Goal: Information Seeking & Learning: Find specific fact

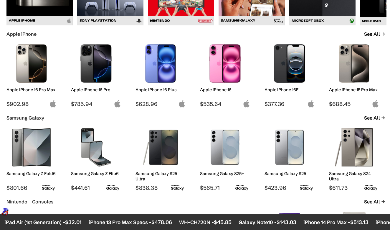
scroll to position [298, 0]
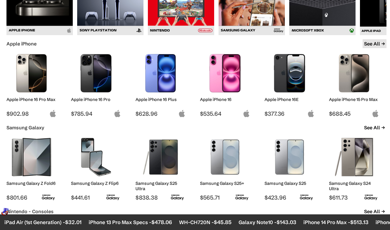
click at [372, 45] on link "See All" at bounding box center [375, 43] width 24 height 9
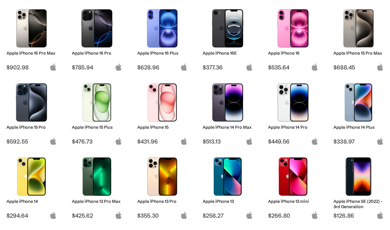
scroll to position [111, 0]
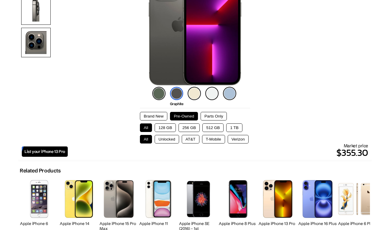
scroll to position [110, 0]
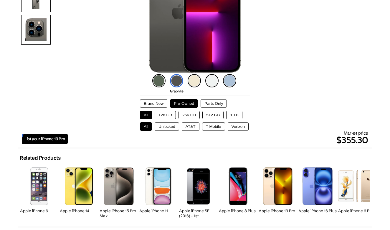
click at [184, 115] on button "256 GB" at bounding box center [189, 115] width 21 height 9
click at [166, 125] on button "Unlocked" at bounding box center [167, 126] width 24 height 9
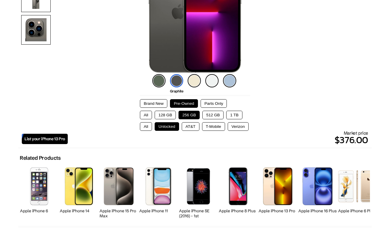
click at [215, 99] on button "Parts Only" at bounding box center [214, 103] width 26 height 9
click at [149, 103] on button "Brand New" at bounding box center [153, 103] width 27 height 9
click at [175, 100] on button "Pre-Owned" at bounding box center [184, 103] width 28 height 9
click at [165, 115] on button "128 GB" at bounding box center [165, 115] width 21 height 9
click at [146, 116] on button "All" at bounding box center [146, 115] width 12 height 9
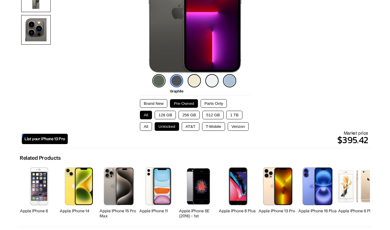
click at [151, 105] on button "Brand New" at bounding box center [153, 103] width 27 height 9
click at [176, 102] on button "Pre-Owned" at bounding box center [184, 103] width 28 height 9
click at [232, 114] on button "1 TB" at bounding box center [234, 115] width 16 height 9
click at [163, 106] on button "Brand New" at bounding box center [153, 103] width 27 height 9
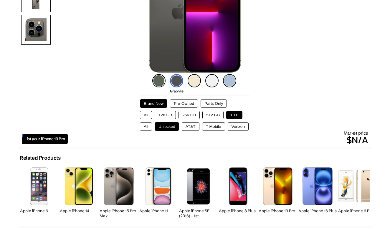
click at [201, 115] on div "All 128 GB 256 GB 512 GB 1 TB" at bounding box center [195, 115] width 110 height 9
click at [208, 115] on button "512 GB" at bounding box center [212, 115] width 21 height 9
click at [187, 115] on button "256 GB" at bounding box center [189, 115] width 21 height 9
click at [164, 118] on button "128 GB" at bounding box center [165, 115] width 21 height 9
click at [182, 104] on button "Pre-Owned" at bounding box center [184, 103] width 28 height 9
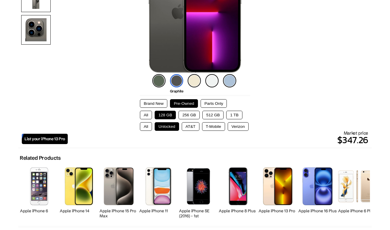
click at [188, 114] on button "256 GB" at bounding box center [189, 115] width 21 height 9
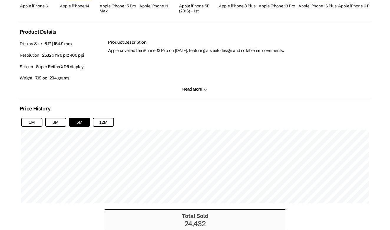
scroll to position [322, 0]
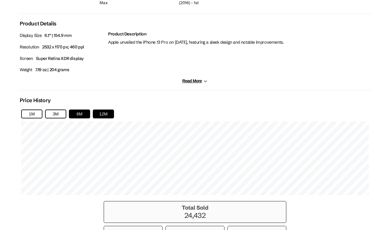
click at [102, 116] on button "12M" at bounding box center [103, 113] width 21 height 9
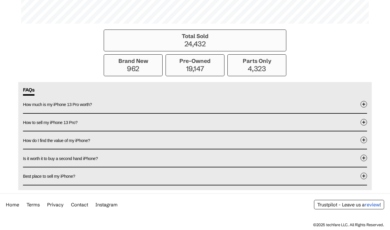
scroll to position [495, 0]
click at [100, 107] on button "How much is my iPhone 13 Pro worth?" at bounding box center [195, 103] width 344 height 17
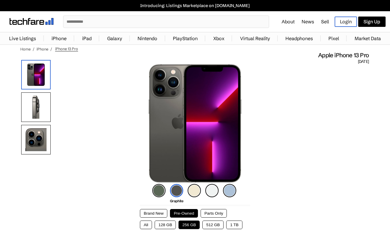
scroll to position [0, 0]
